Goal: Information Seeking & Learning: Learn about a topic

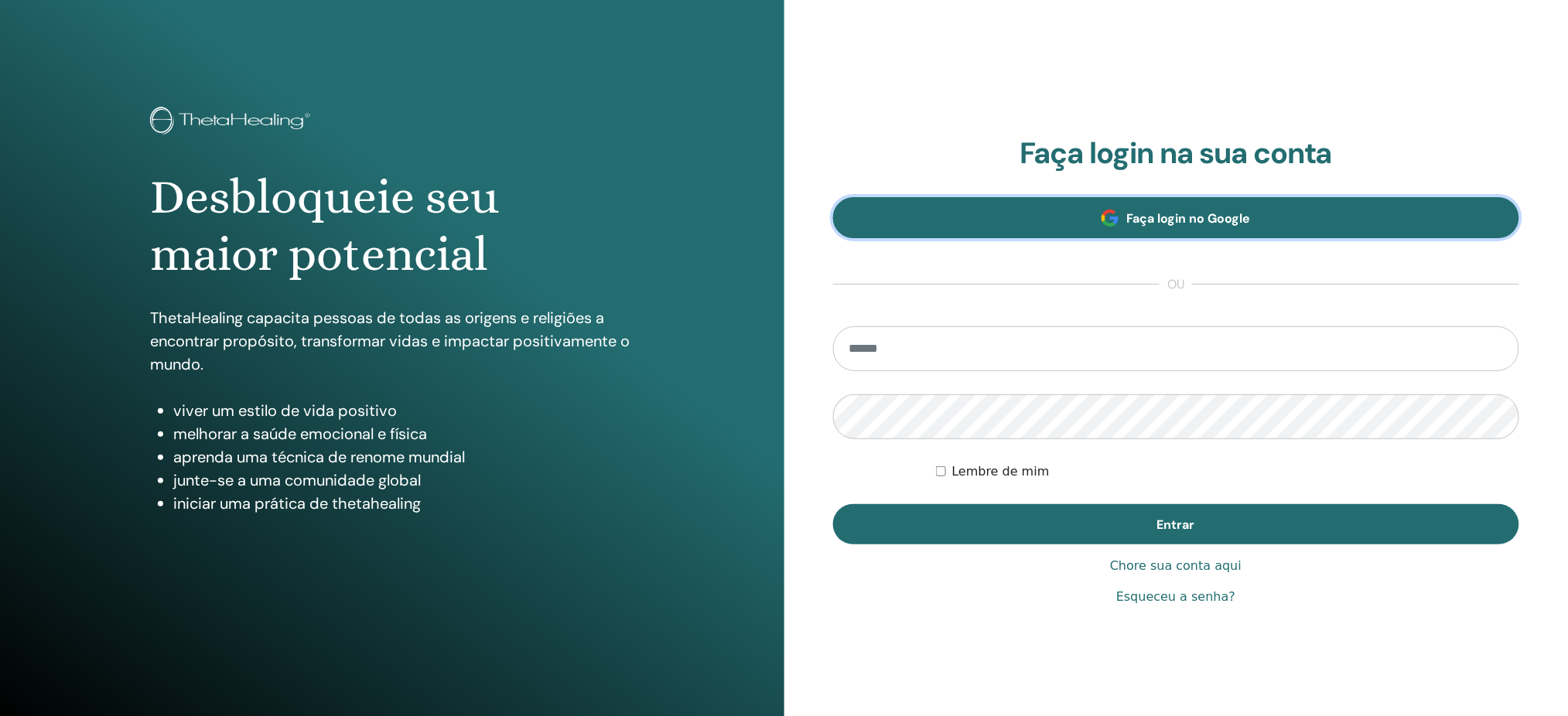
click at [1183, 210] on font "Faça login no Google" at bounding box center [1188, 218] width 123 height 17
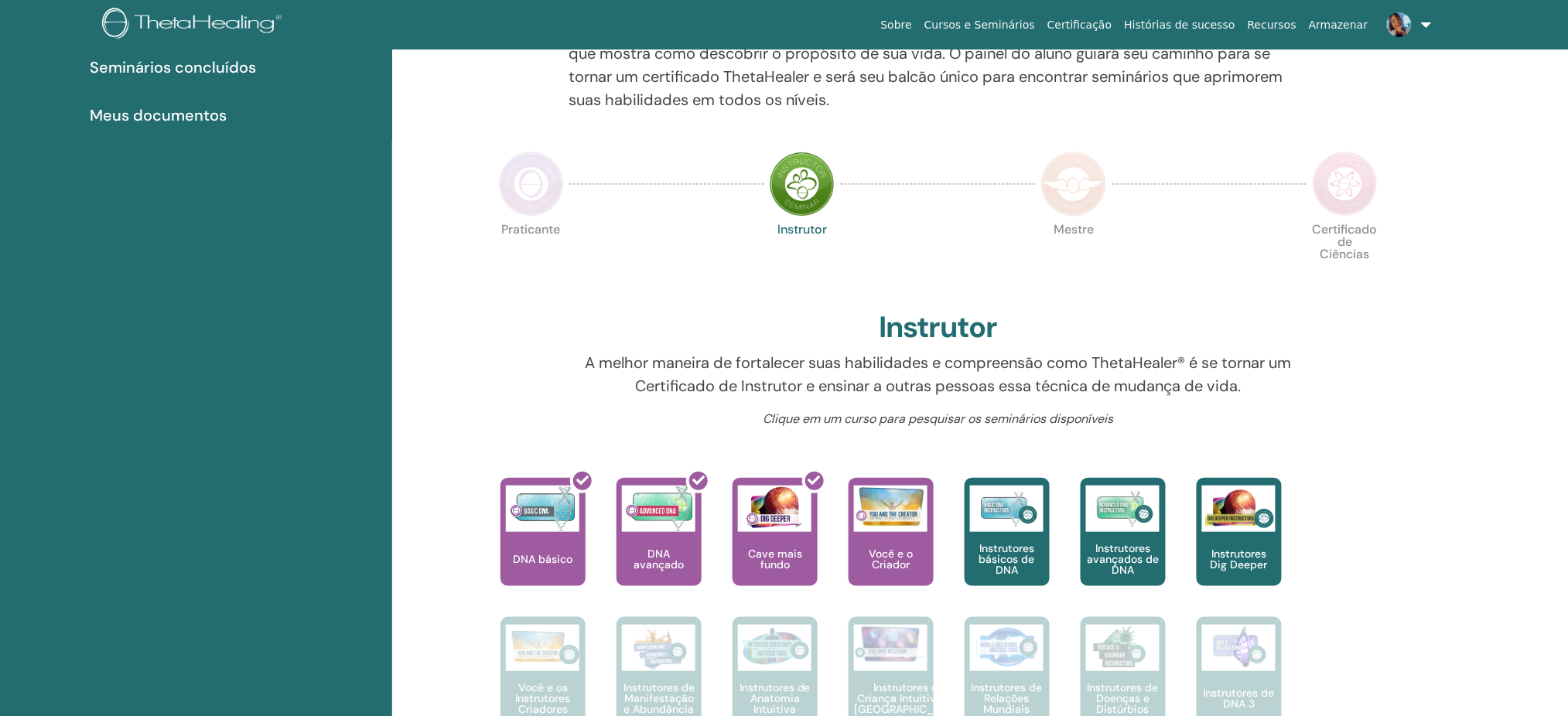
scroll to position [452, 0]
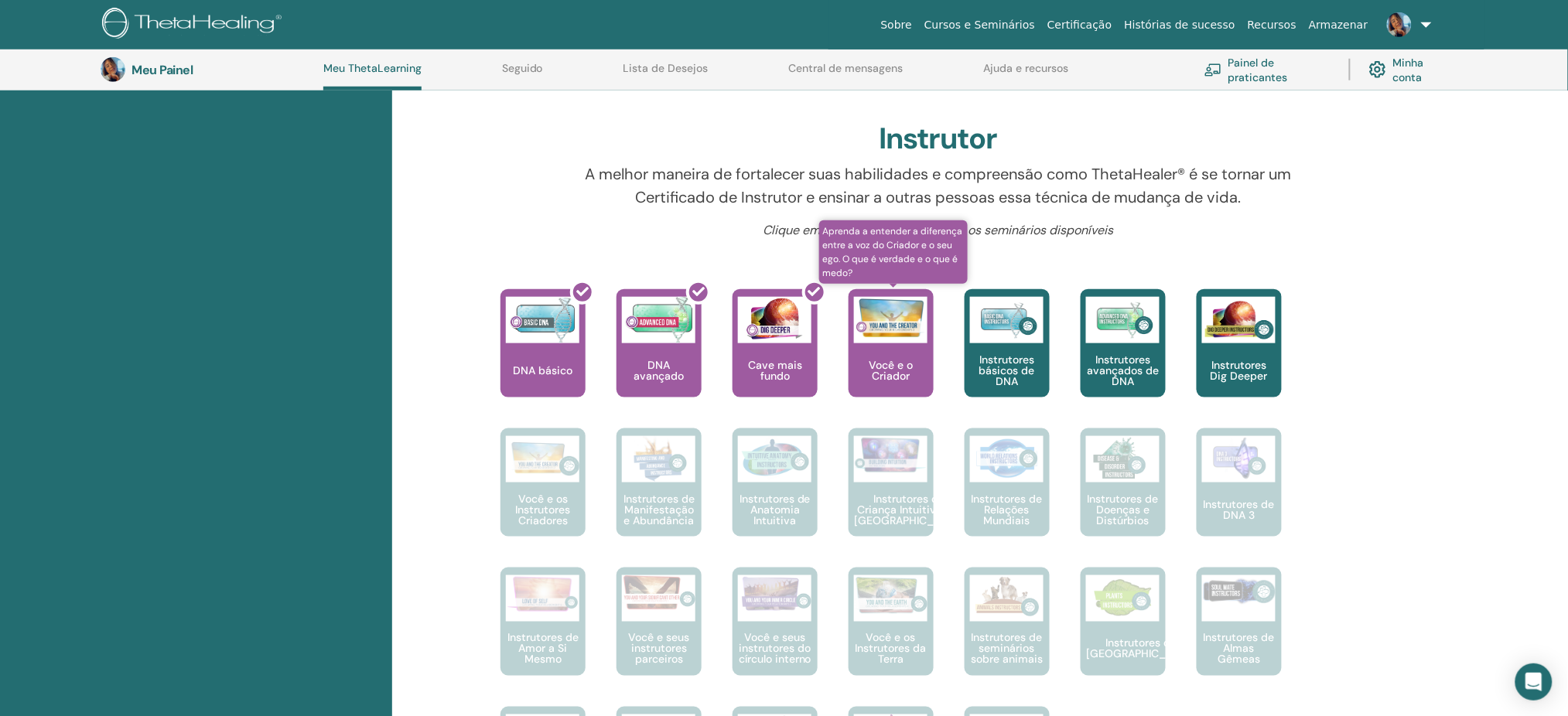
click at [902, 353] on div "Você e o Criador" at bounding box center [891, 343] width 85 height 109
